Goal: Information Seeking & Learning: Learn about a topic

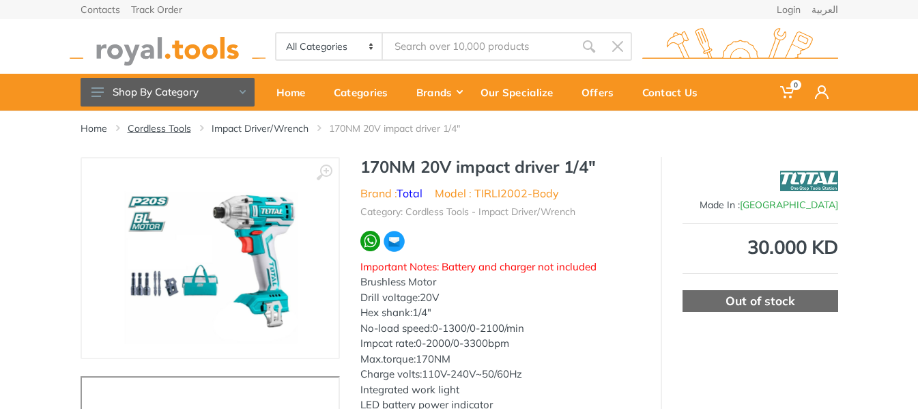
click at [173, 129] on link "Cordless Tools" at bounding box center [159, 128] width 63 height 14
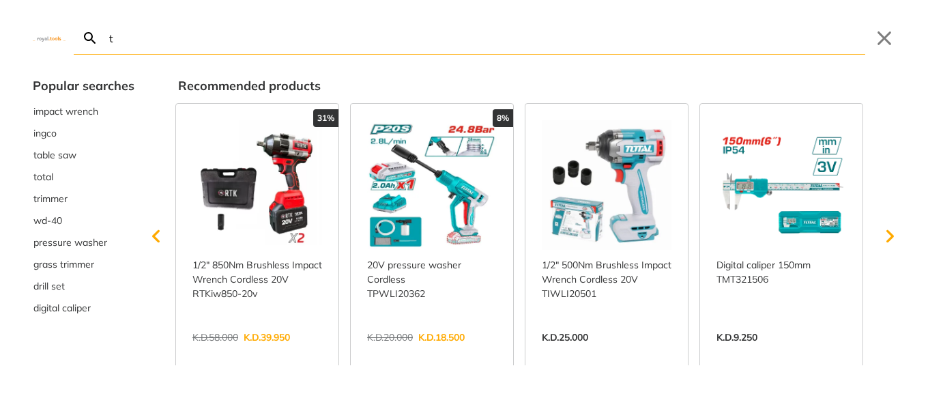
type input "to"
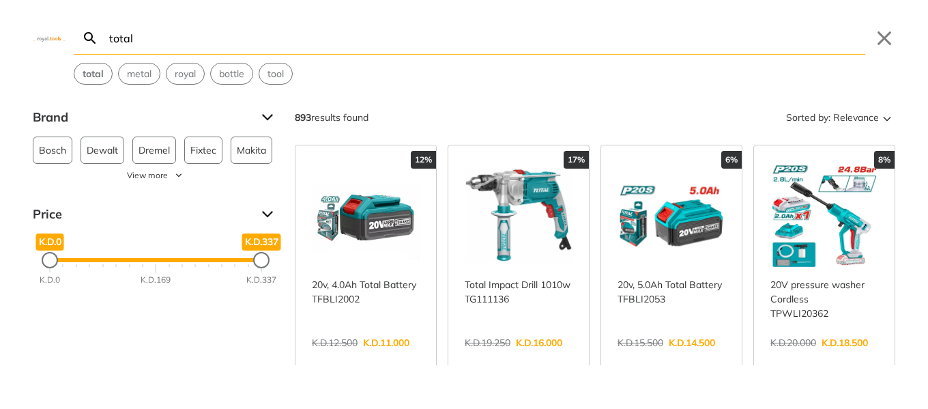
type input "total"
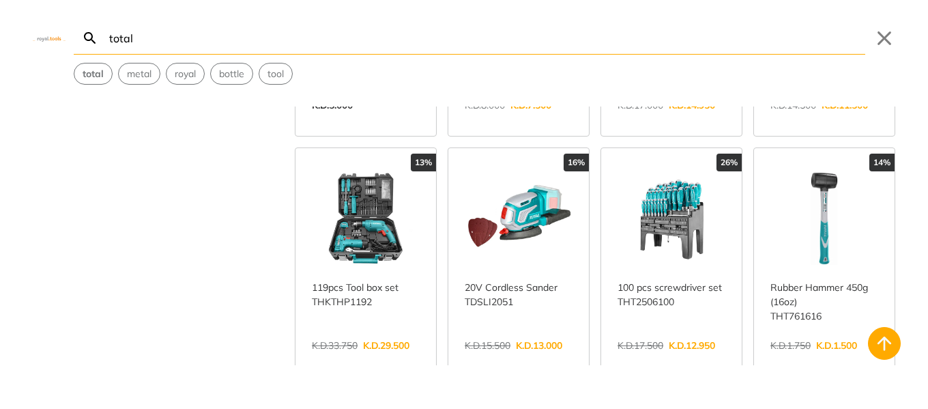
scroll to position [682, 0]
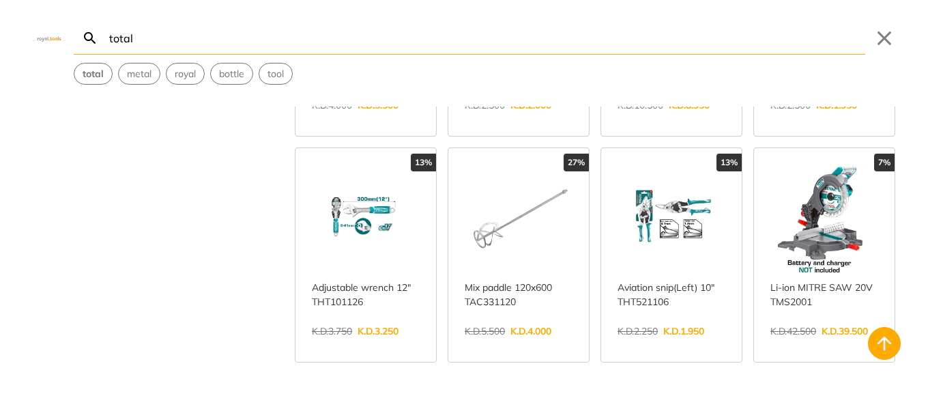
scroll to position [2116, 0]
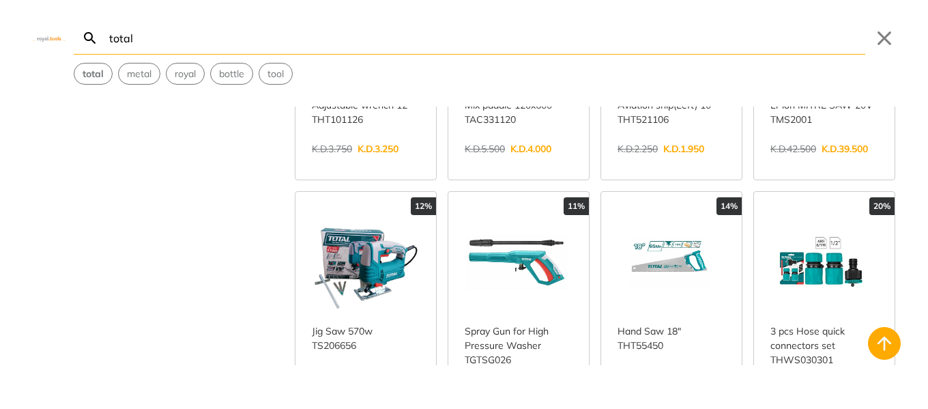
scroll to position [2457, 0]
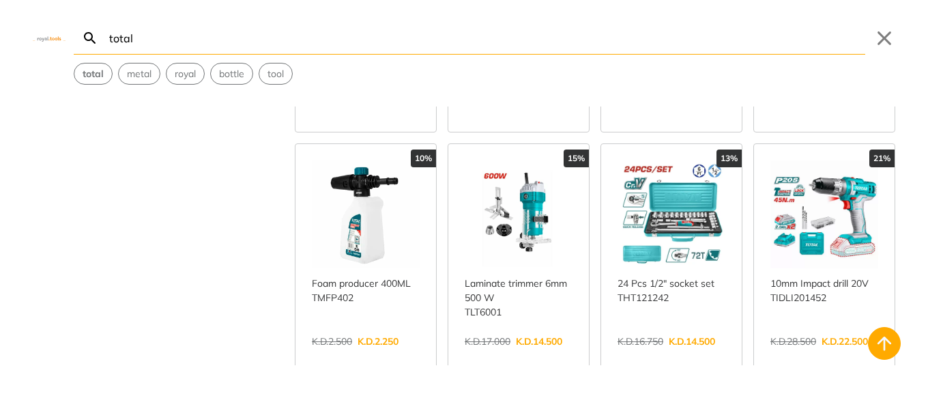
scroll to position [4095, 0]
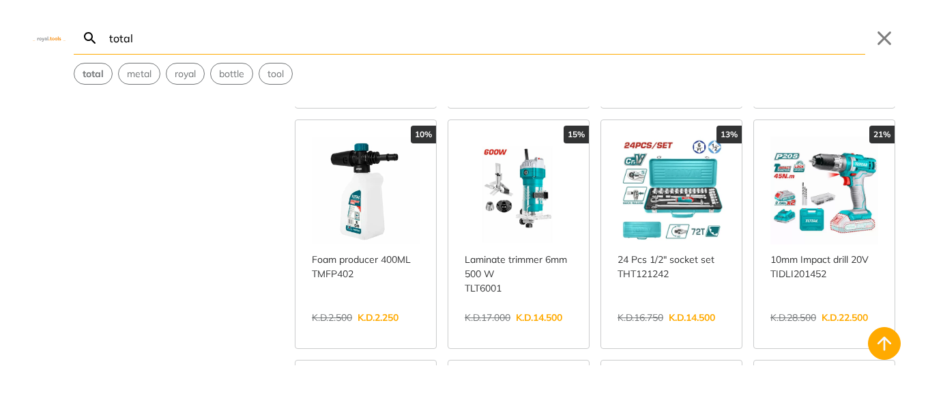
drag, startPoint x: 801, startPoint y: 139, endPoint x: 91, endPoint y: 197, distance: 712.2
click at [91, 197] on div "Brand Bosch 10 Dewalt 1 Dremel 1 Fixtec 1 Makita 1 Milwaukee 1 Panasonic 2 Resi…" at bounding box center [464, 235] width 928 height 259
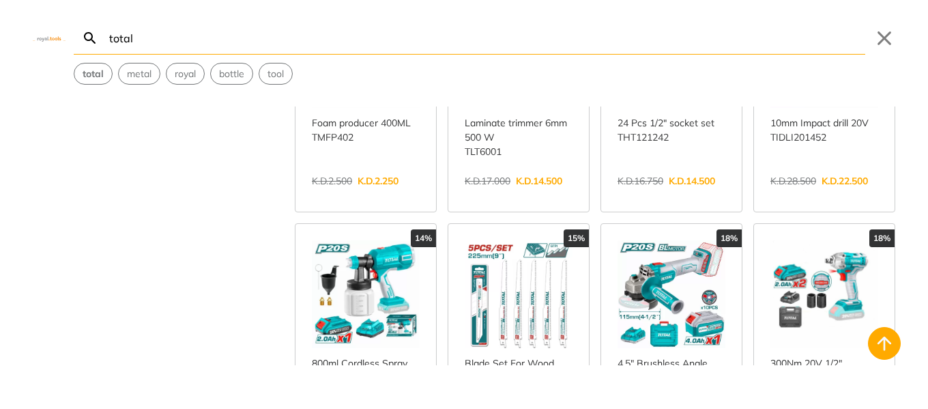
scroll to position [4573, 0]
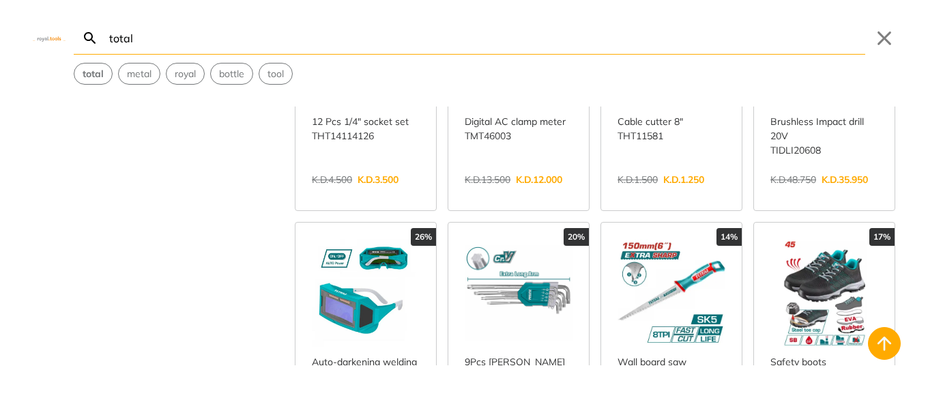
scroll to position [5460, 0]
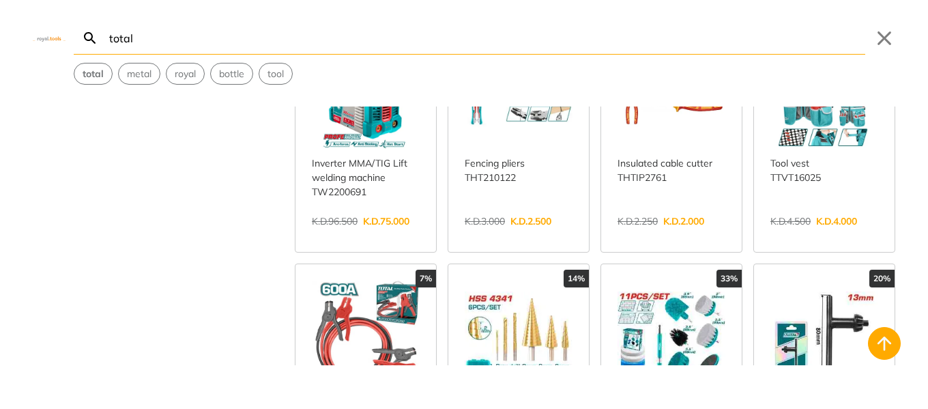
scroll to position [6620, 0]
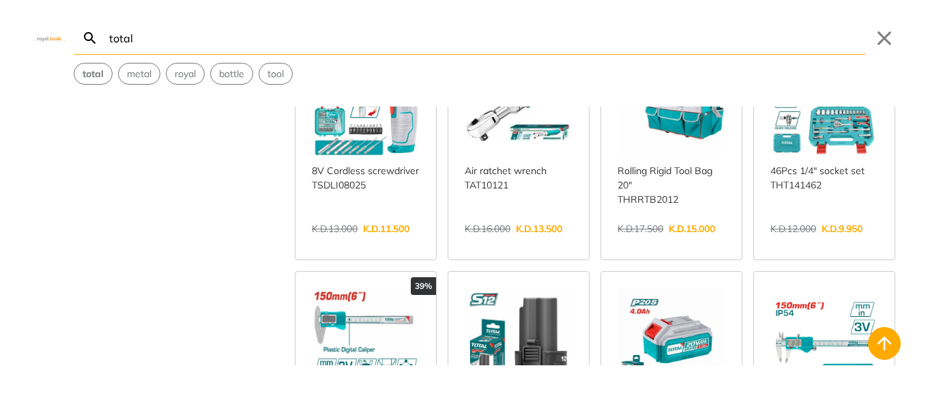
scroll to position [7849, 0]
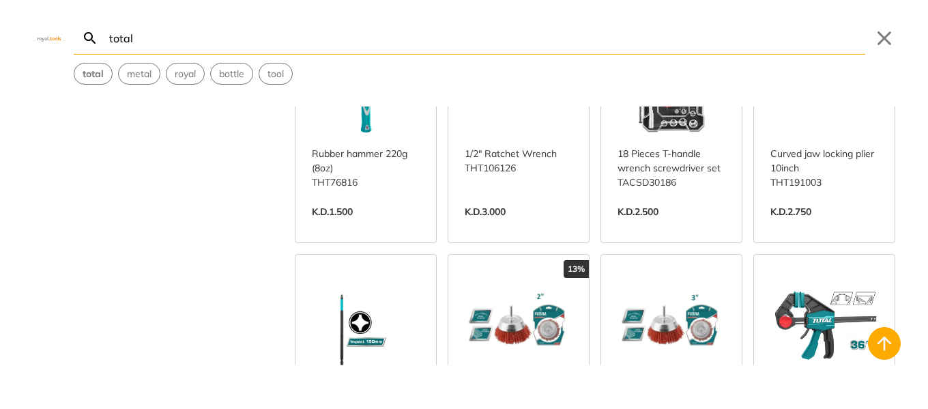
scroll to position [9077, 0]
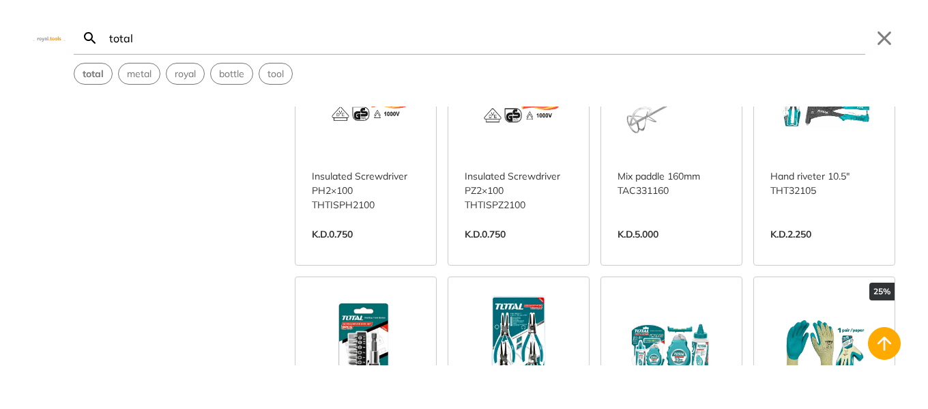
scroll to position [10237, 0]
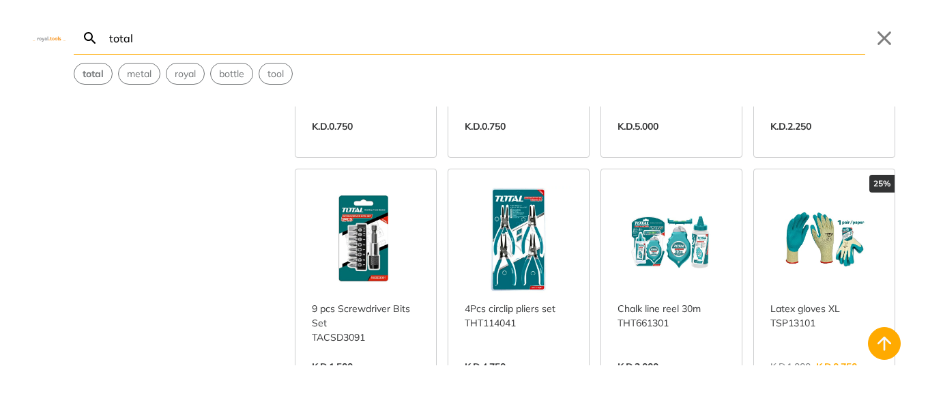
scroll to position [10510, 0]
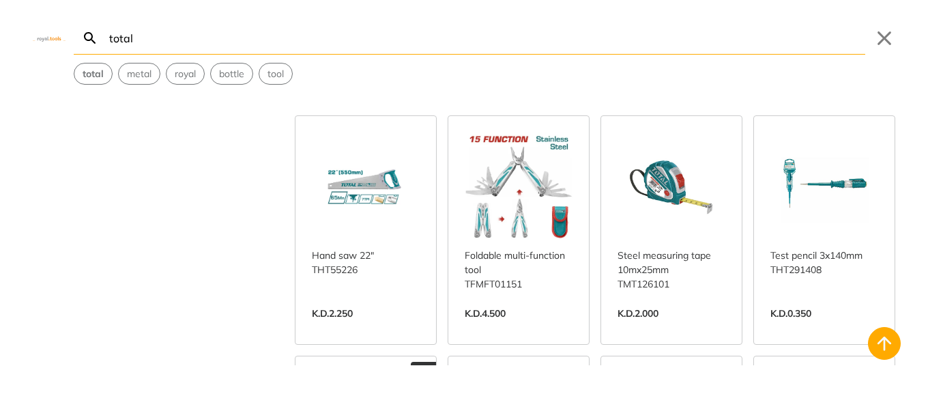
scroll to position [12899, 0]
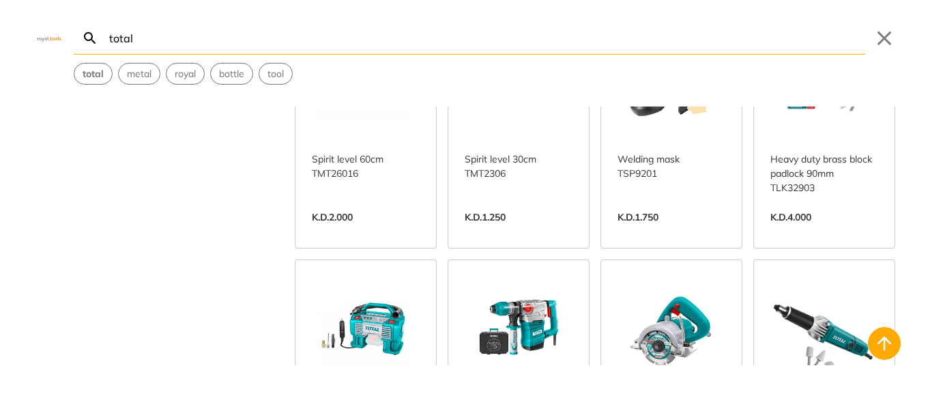
scroll to position [14947, 0]
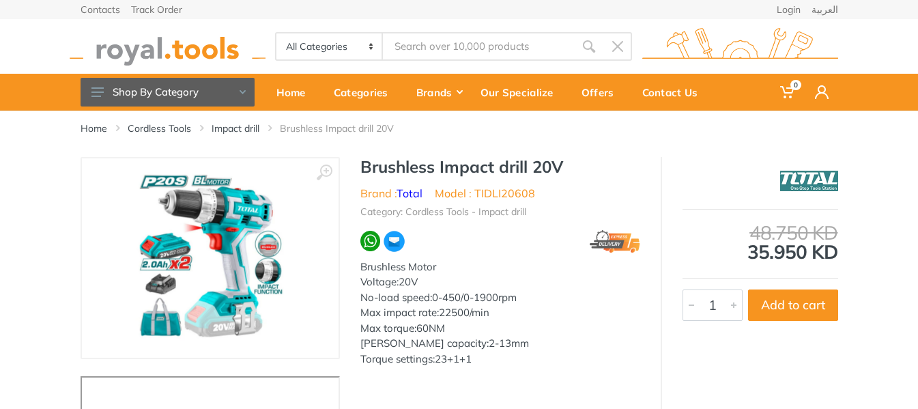
click at [188, 222] on img at bounding box center [210, 258] width 172 height 172
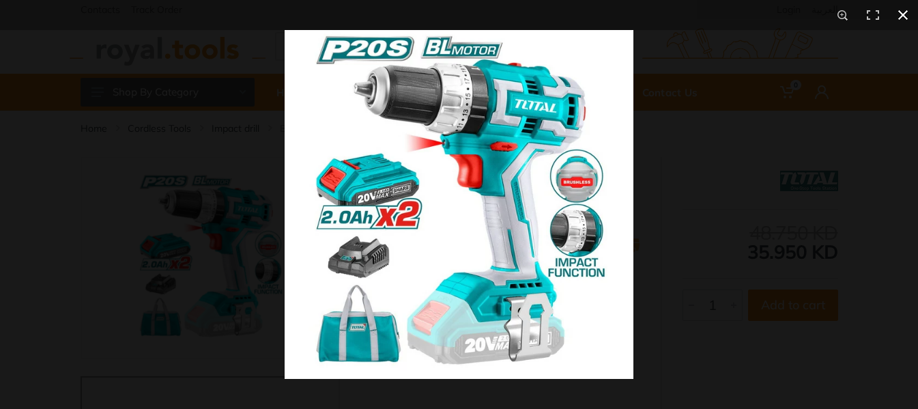
click at [747, 149] on div at bounding box center [744, 234] width 918 height 409
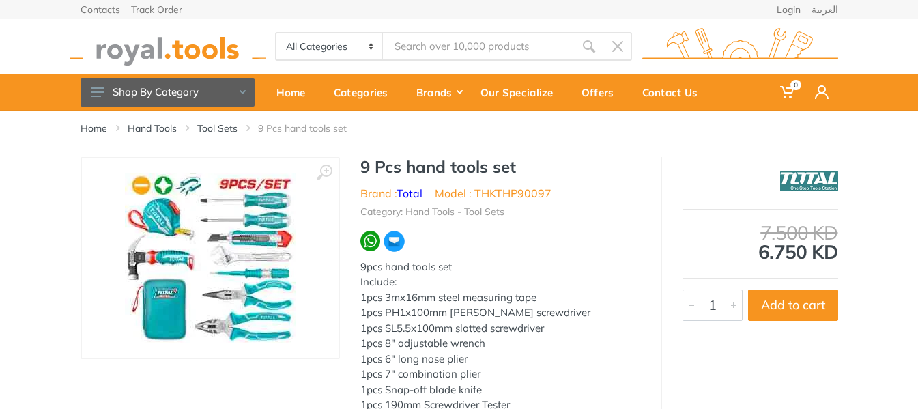
click at [180, 243] on img at bounding box center [210, 258] width 171 height 171
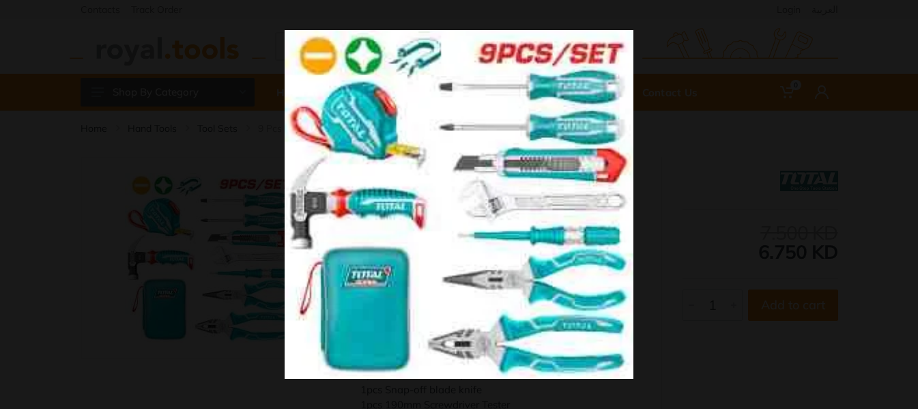
click at [713, 200] on div at bounding box center [744, 234] width 918 height 409
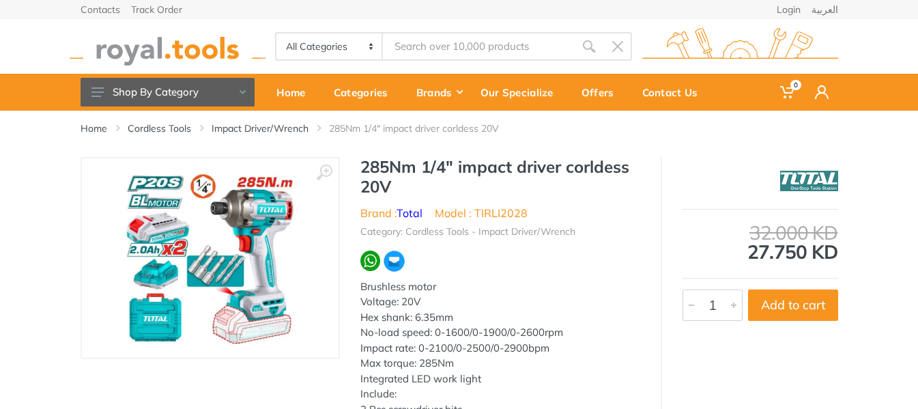
click at [246, 248] on img at bounding box center [210, 258] width 172 height 172
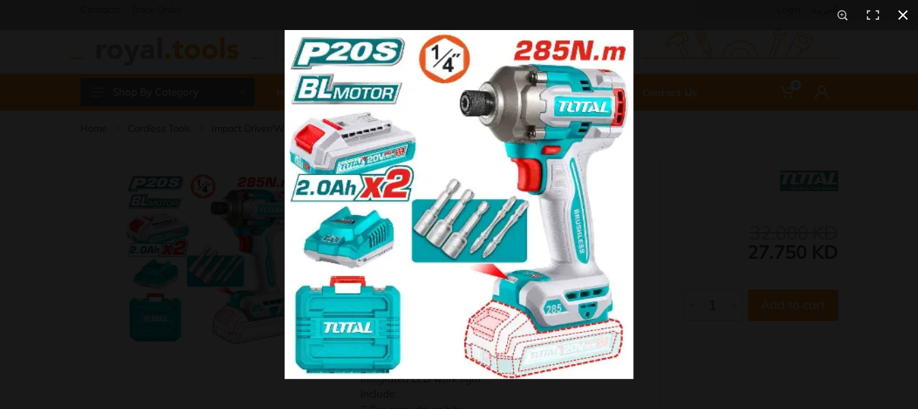
click at [757, 217] on div at bounding box center [744, 234] width 918 height 409
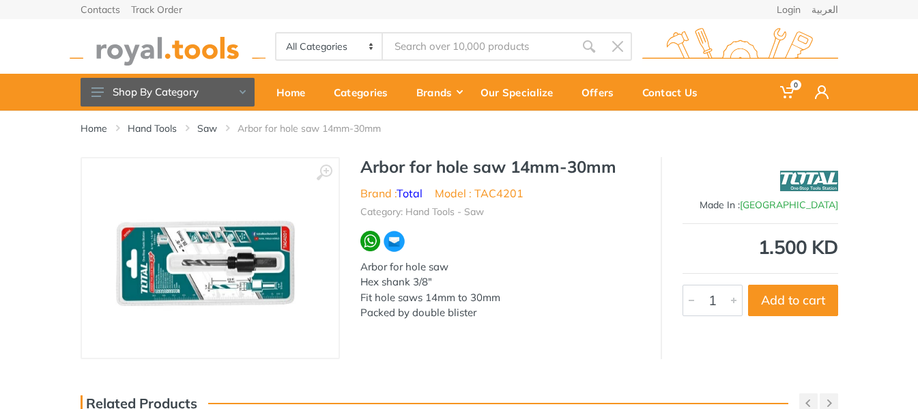
click at [273, 260] on img at bounding box center [209, 258] width 214 height 172
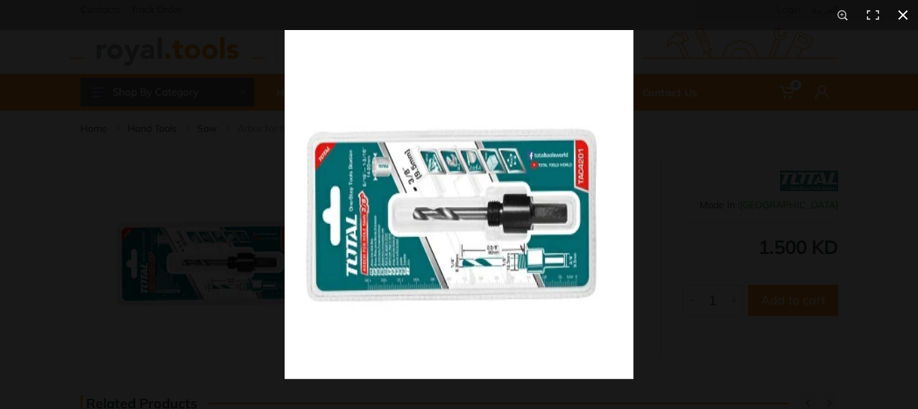
click at [702, 95] on div at bounding box center [744, 234] width 918 height 409
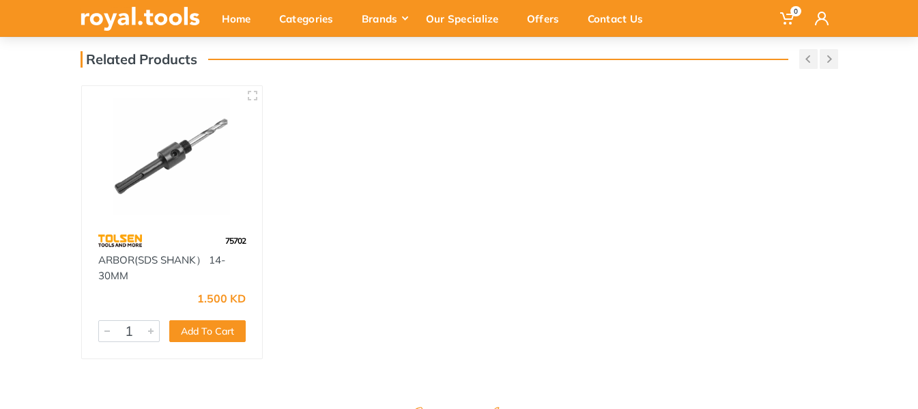
scroll to position [409, 0]
